Goal: Task Accomplishment & Management: Complete application form

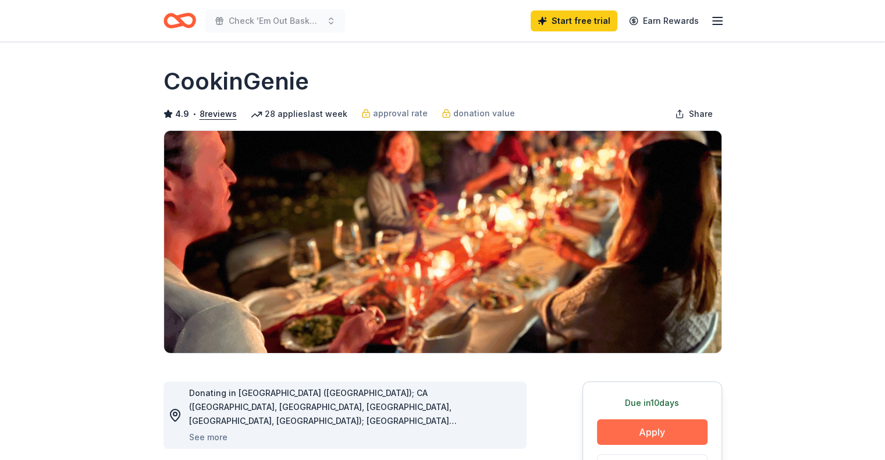
click at [668, 433] on button "Apply" at bounding box center [652, 433] width 111 height 26
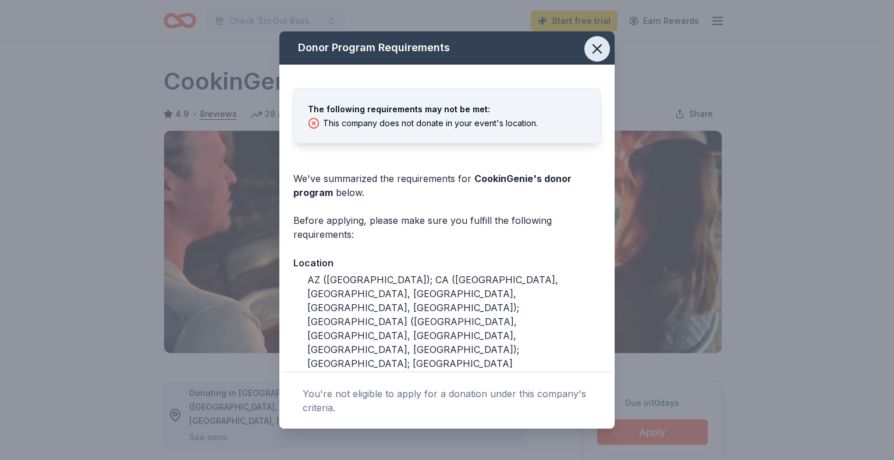
click at [593, 44] on icon "button" at bounding box center [597, 49] width 16 height 16
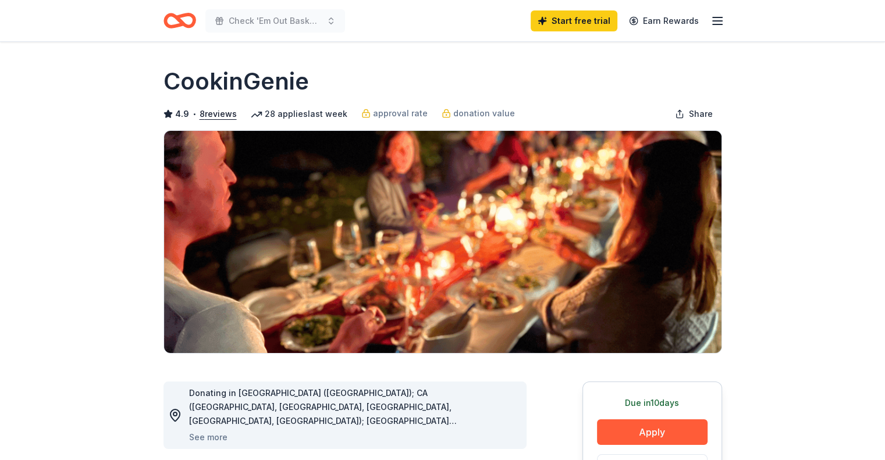
click at [713, 17] on line "button" at bounding box center [717, 17] width 9 height 0
click at [183, 16] on icon "Home" at bounding box center [185, 21] width 18 height 12
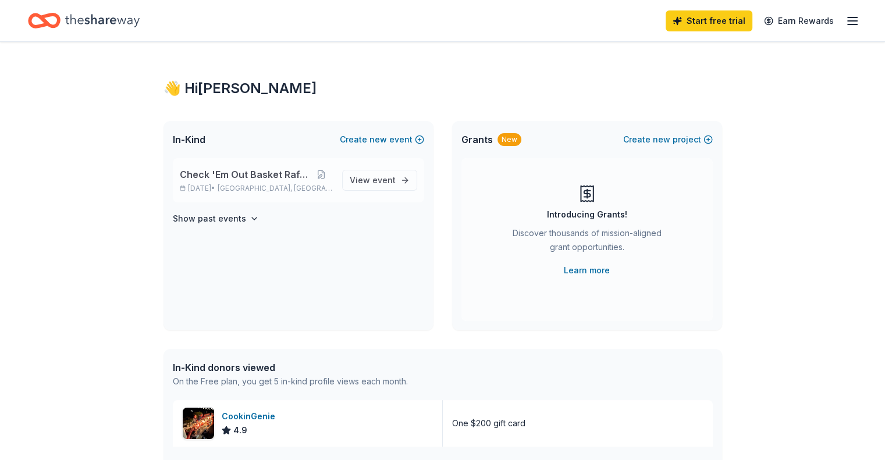
click at [226, 189] on p "[DATE] • [GEOGRAPHIC_DATA], [GEOGRAPHIC_DATA]" at bounding box center [256, 188] width 153 height 9
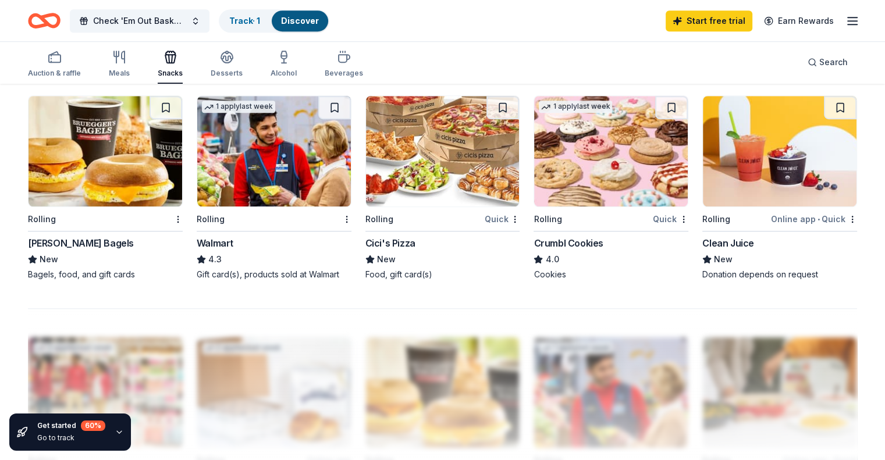
scroll to position [791, 0]
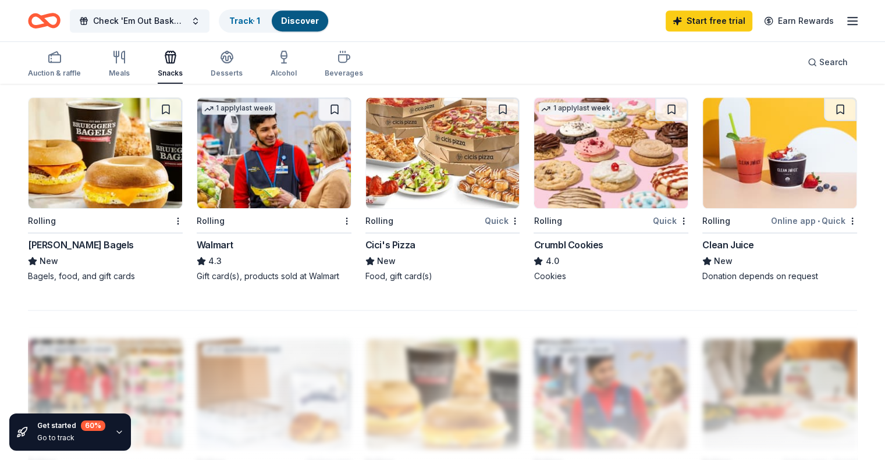
click at [233, 190] on img at bounding box center [274, 153] width 154 height 111
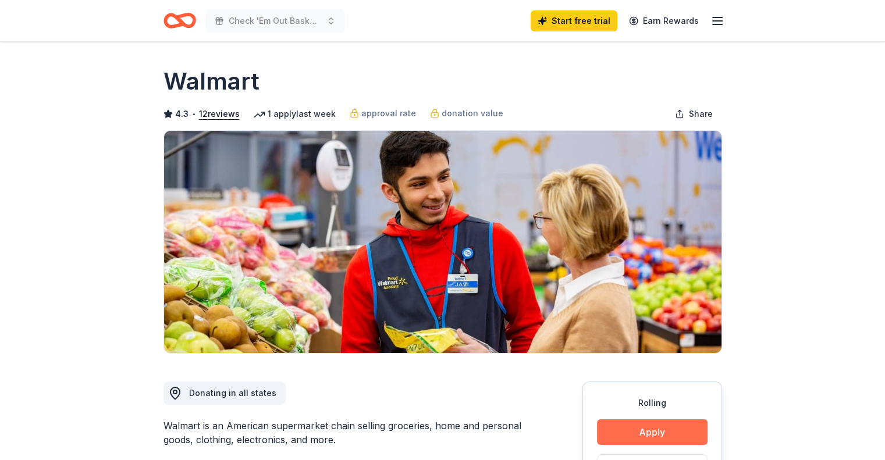
click at [683, 437] on button "Apply" at bounding box center [652, 433] width 111 height 26
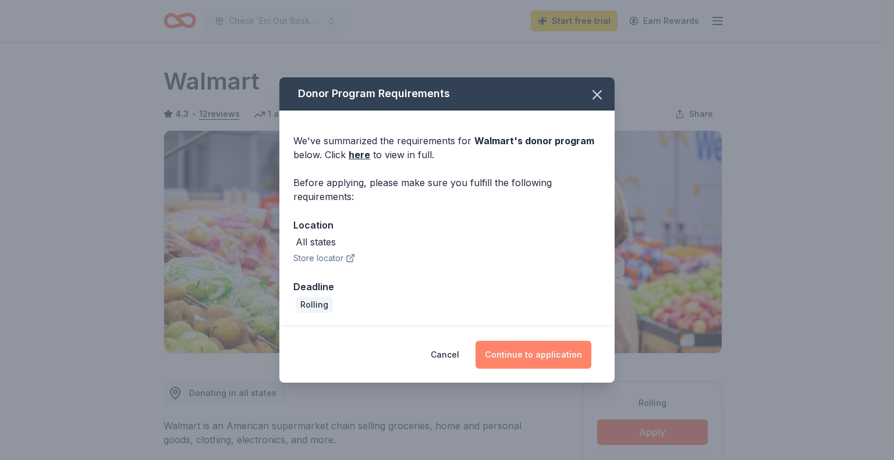
click at [580, 352] on button "Continue to application" at bounding box center [534, 355] width 116 height 28
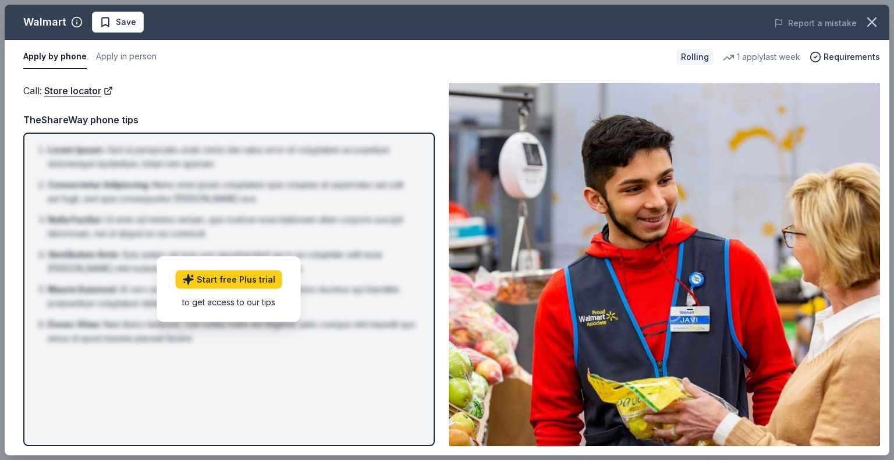
click at [41, 56] on button "Apply by phone" at bounding box center [54, 57] width 63 height 24
click at [65, 89] on link "Store locator" at bounding box center [78, 90] width 69 height 15
